Goal: Transaction & Acquisition: Download file/media

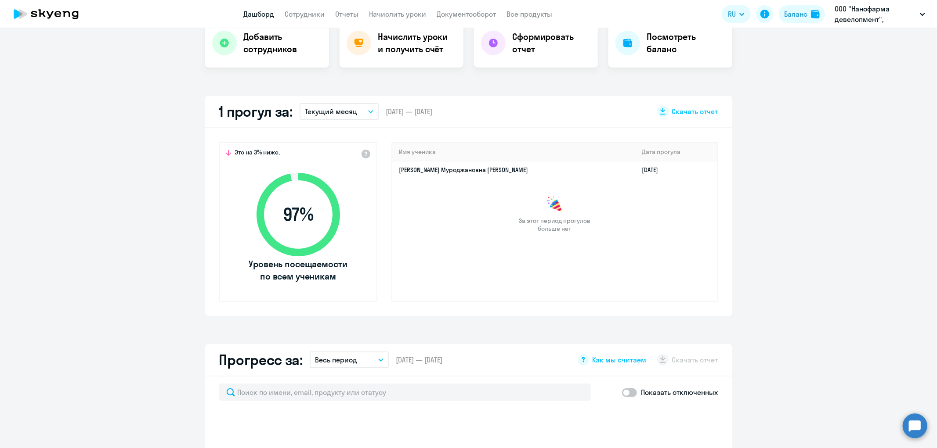
scroll to position [195, 0]
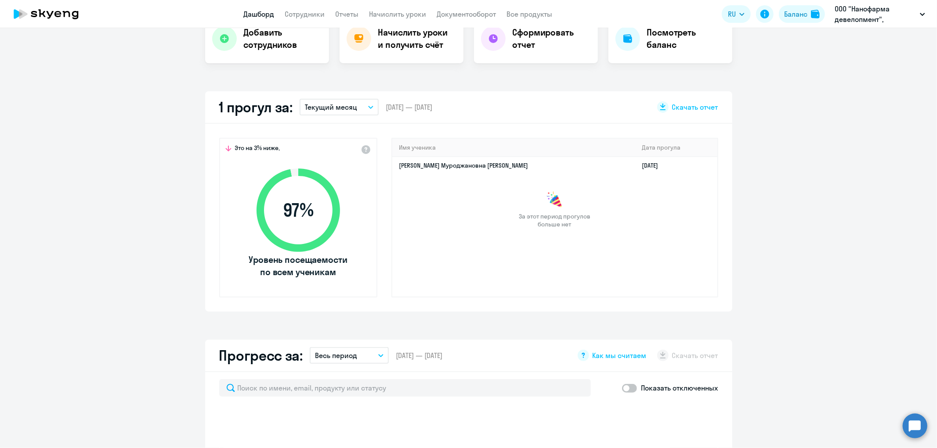
select select "30"
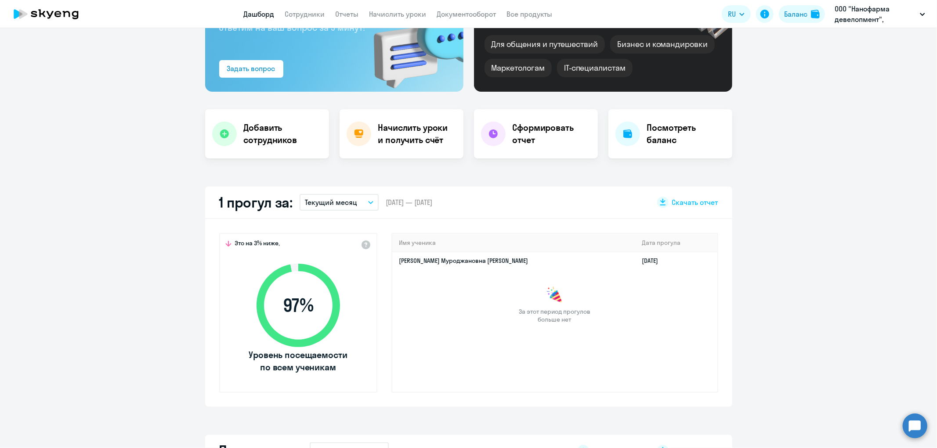
scroll to position [0, 0]
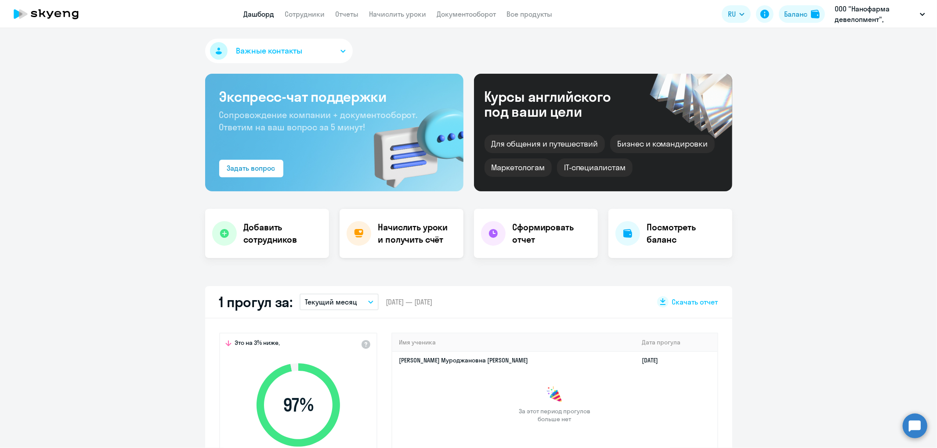
click at [403, 236] on h4 "Начислить уроки и получить счёт" at bounding box center [416, 233] width 76 height 25
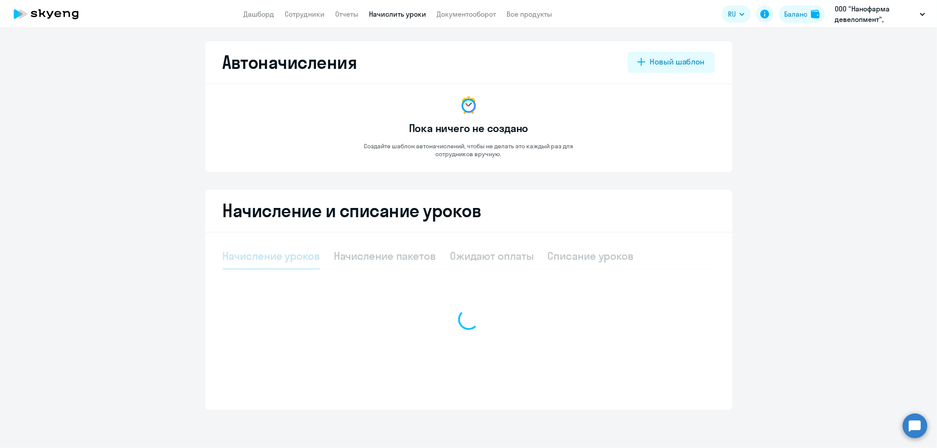
select select "10"
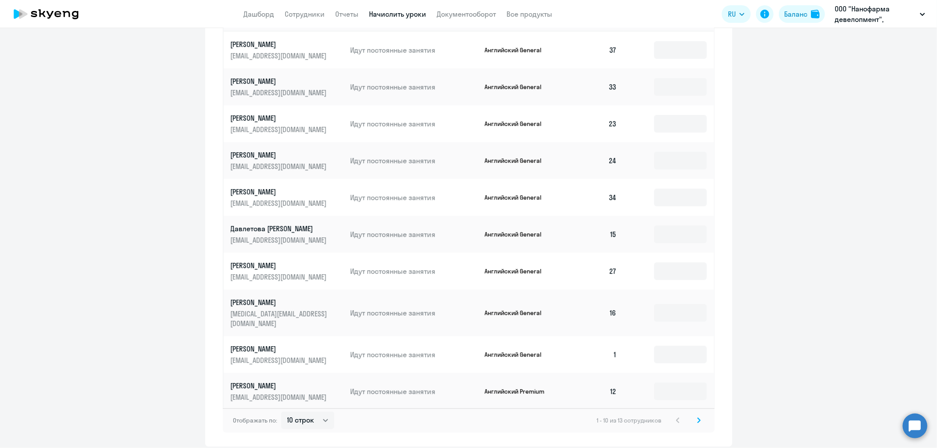
scroll to position [377, 0]
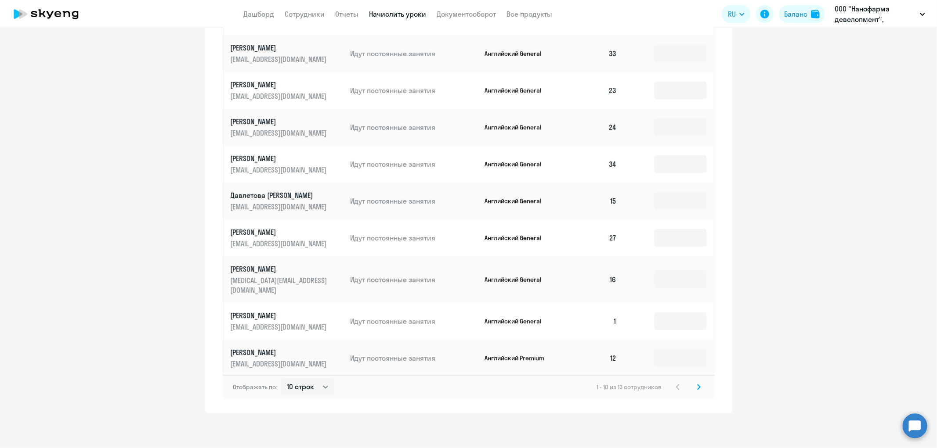
click at [697, 385] on icon at bounding box center [699, 387] width 4 height 6
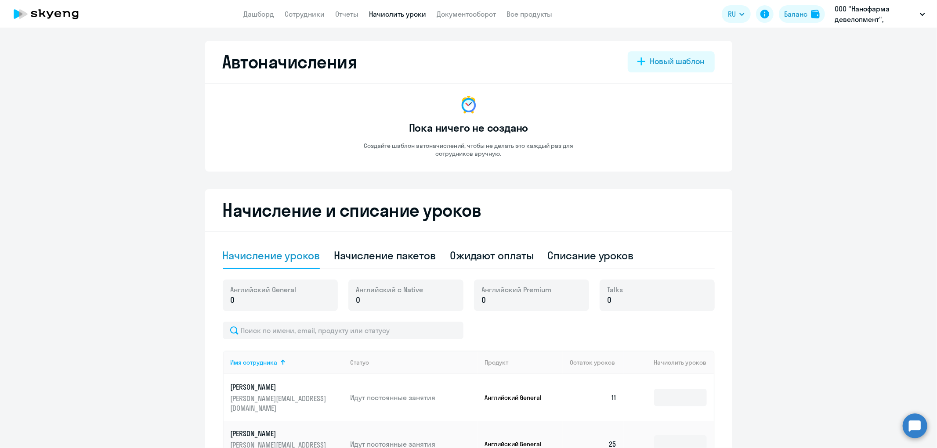
scroll to position [0, 0]
click at [467, 14] on link "Документооборот" at bounding box center [466, 14] width 59 height 9
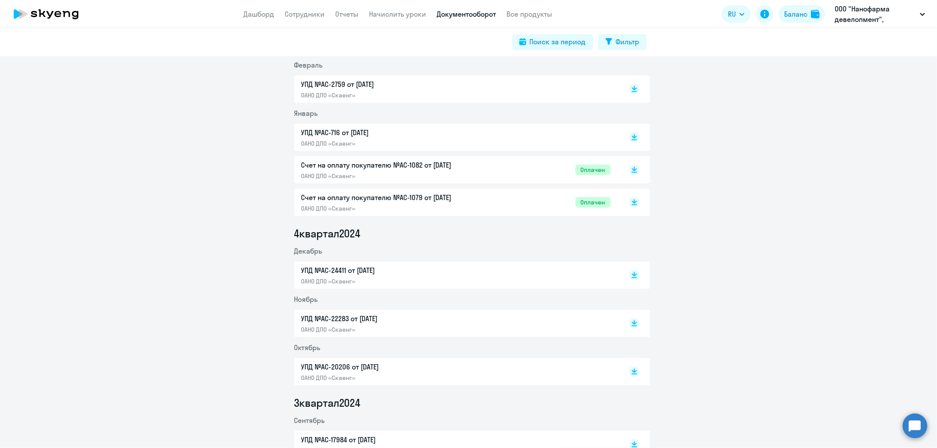
scroll to position [488, 0]
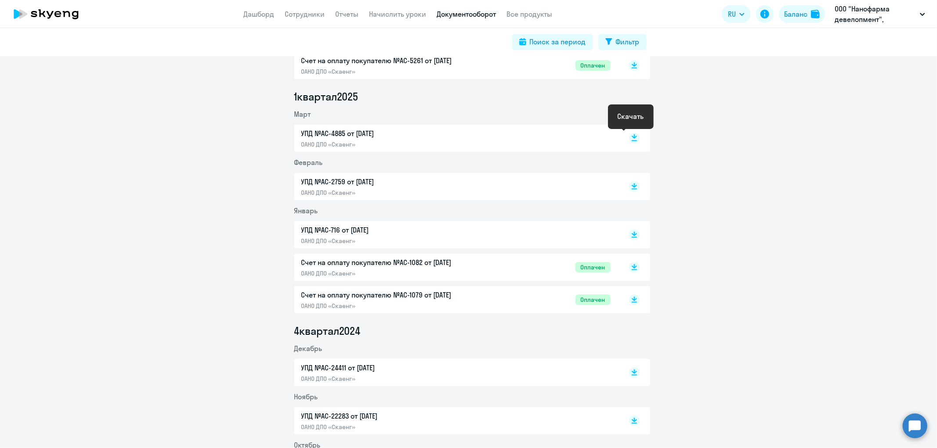
click at [629, 138] on rect at bounding box center [634, 138] width 11 height 11
click at [631, 184] on icon at bounding box center [633, 185] width 5 height 4
click at [629, 137] on rect at bounding box center [634, 138] width 11 height 11
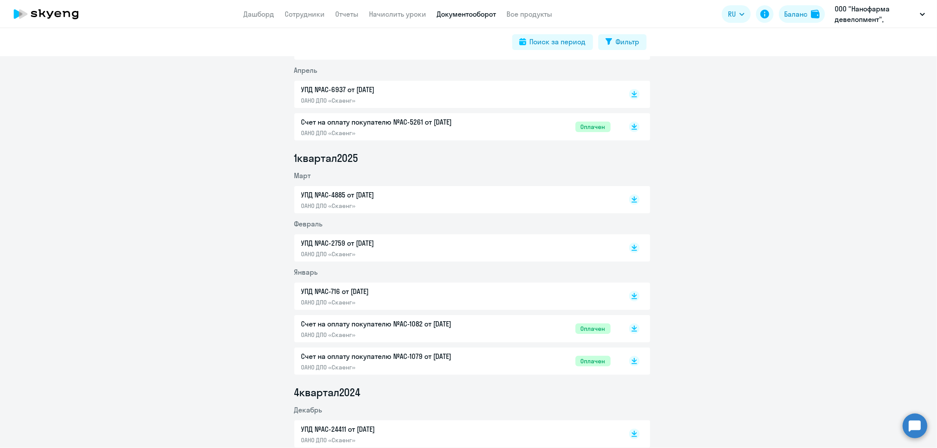
scroll to position [292, 0]
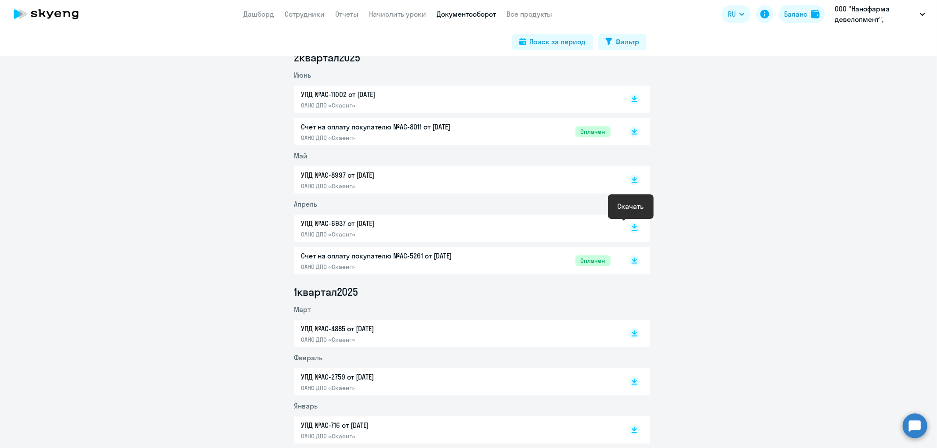
click at [631, 227] on icon at bounding box center [633, 226] width 5 height 4
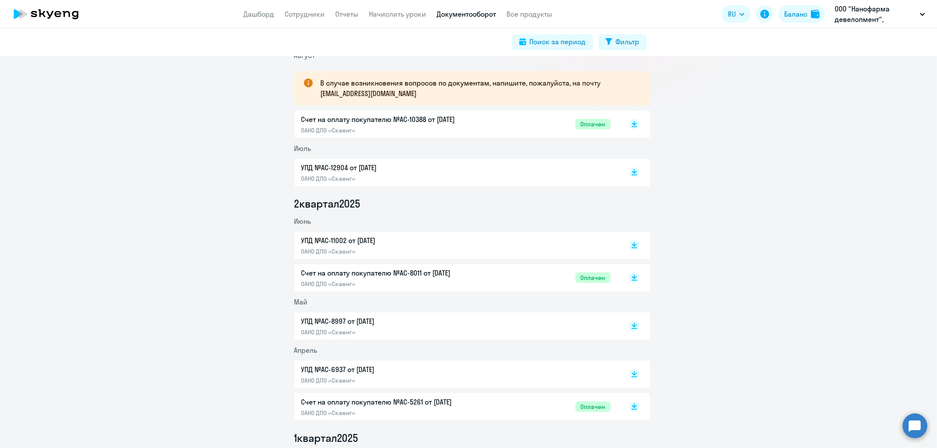
scroll to position [146, 0]
click at [920, 13] on icon "button" at bounding box center [922, 14] width 5 height 3
click at [920, 15] on icon "button" at bounding box center [922, 14] width 5 height 3
